Goal: Understand process/instructions: Learn how to perform a task or action

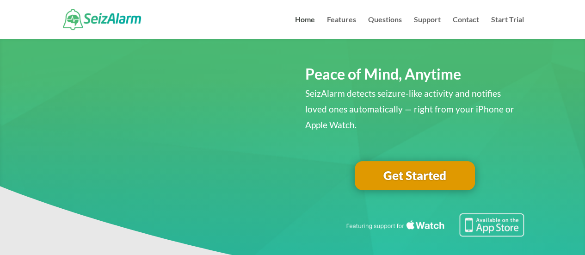
scroll to position [93, 0]
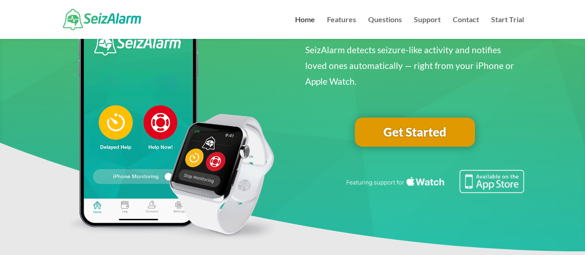
click at [408, 138] on link "Get Started" at bounding box center [415, 133] width 120 height 30
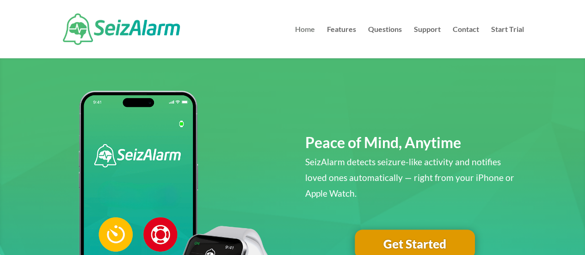
click at [300, 29] on link "Home" at bounding box center [305, 42] width 20 height 32
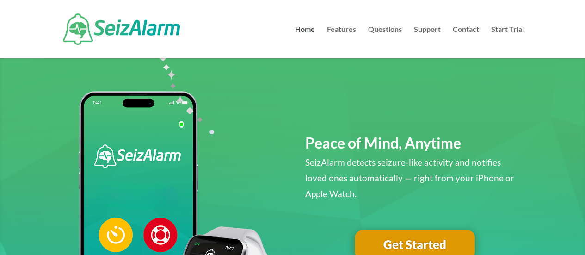
click at [134, 31] on img at bounding box center [121, 28] width 117 height 31
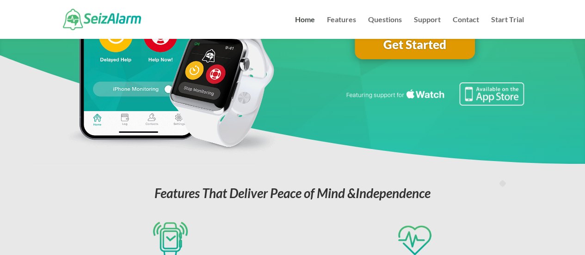
scroll to position [139, 0]
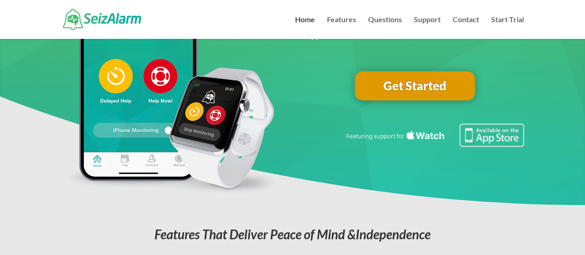
click at [428, 88] on link "Get Started" at bounding box center [415, 86] width 120 height 30
